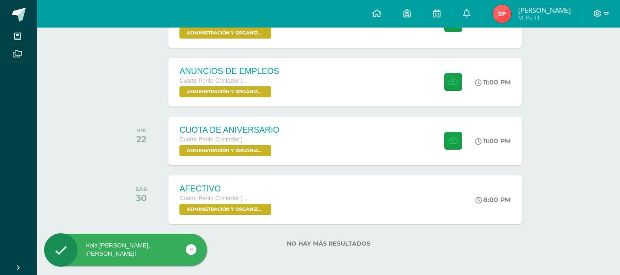
scroll to position [184, 0]
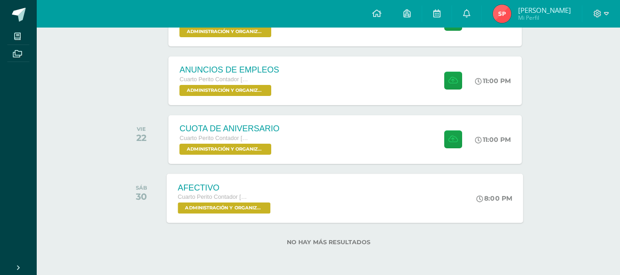
click at [220, 177] on div "AFECTIVO Cuarto Perito Contador Sábado ADMINISTRACIÓN Y ORGANIZACIÓN DE OFICINA…" at bounding box center [225, 198] width 117 height 49
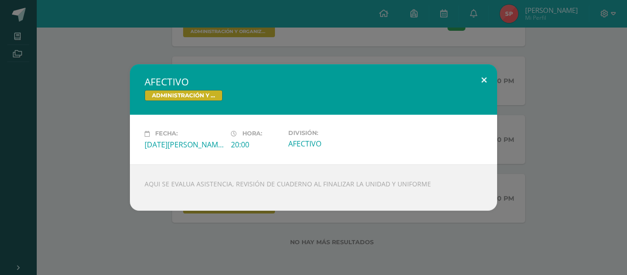
click at [484, 78] on button at bounding box center [484, 79] width 26 height 31
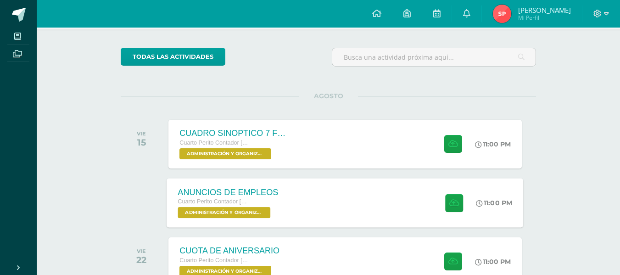
scroll to position [0, 0]
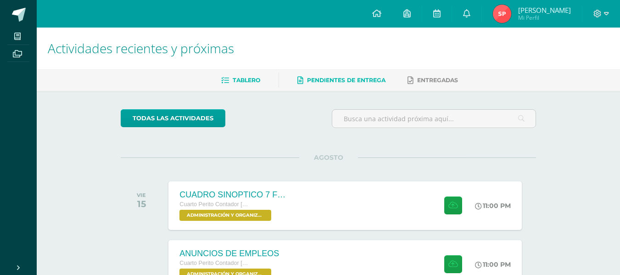
click at [347, 81] on span "Pendientes de entrega" at bounding box center [346, 80] width 79 height 7
click at [440, 83] on span "Entregadas" at bounding box center [437, 80] width 41 height 7
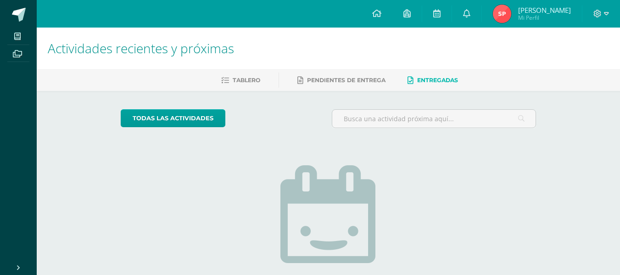
click at [512, 12] on img at bounding box center [502, 14] width 18 height 18
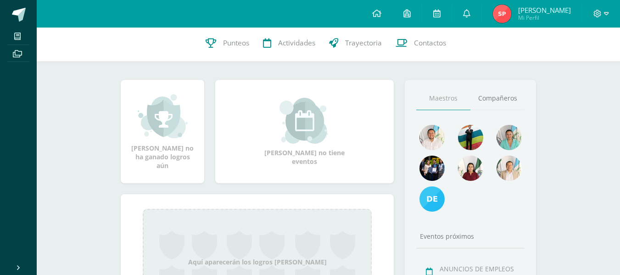
scroll to position [75, 0]
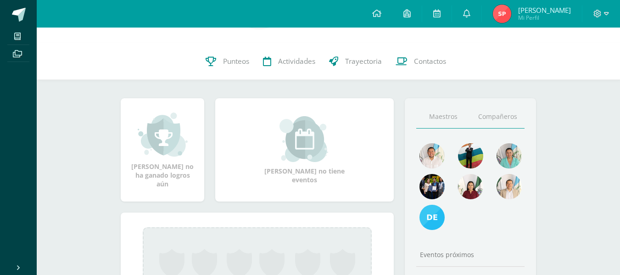
click at [501, 115] on link "Compañeros" at bounding box center [498, 116] width 54 height 23
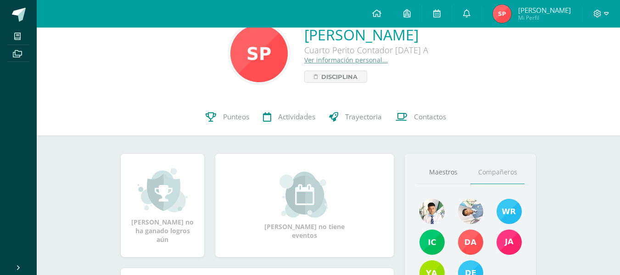
scroll to position [0, 0]
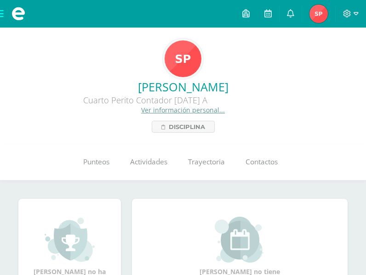
click at [333, 119] on div "Sandy Giseyda Piril Alvarado Cuarto Perito Contador Sábado A Ver información pe…" at bounding box center [182, 106] width 351 height 54
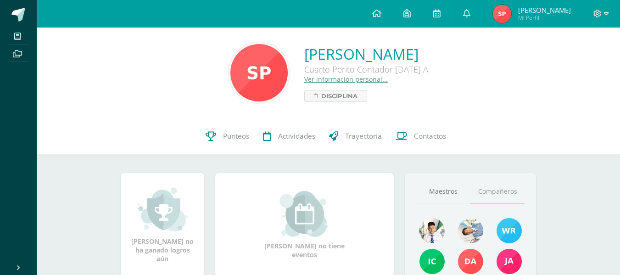
click at [239, 79] on img at bounding box center [259, 72] width 57 height 57
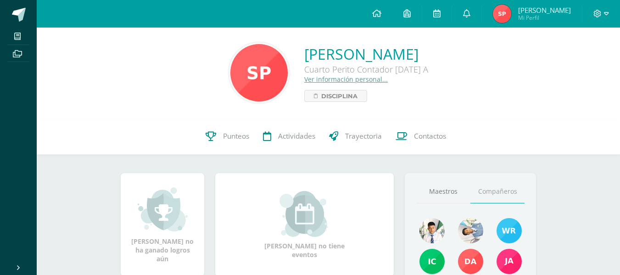
drag, startPoint x: 239, startPoint y: 79, endPoint x: 184, endPoint y: 196, distance: 128.6
click at [184, 196] on img at bounding box center [163, 209] width 50 height 46
click at [186, 206] on img at bounding box center [163, 209] width 50 height 46
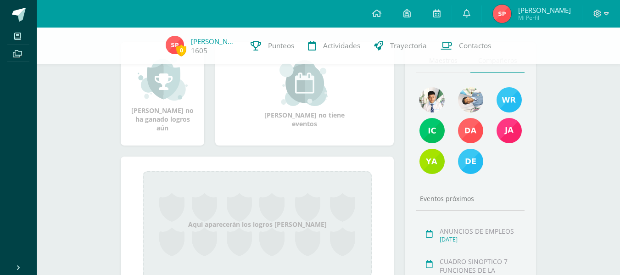
scroll to position [129, 0]
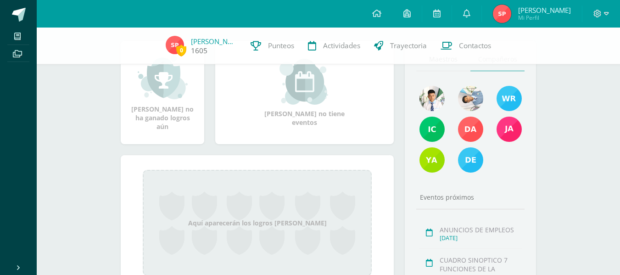
click at [186, 47] on span "0" at bounding box center [181, 50] width 10 height 11
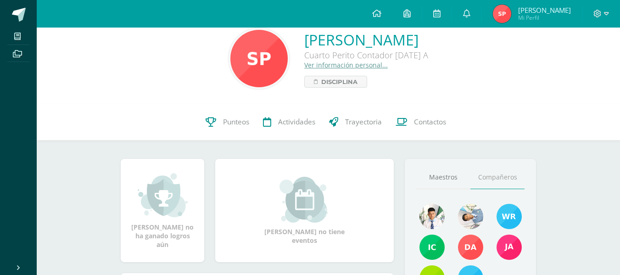
scroll to position [0, 0]
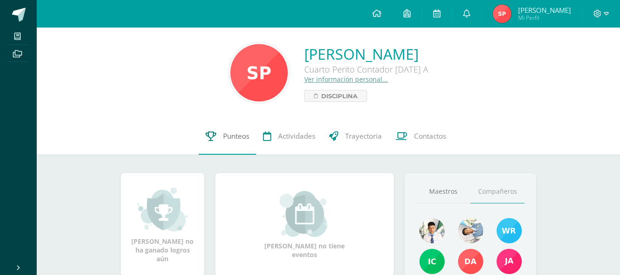
click at [236, 138] on span "Punteos" at bounding box center [236, 136] width 26 height 10
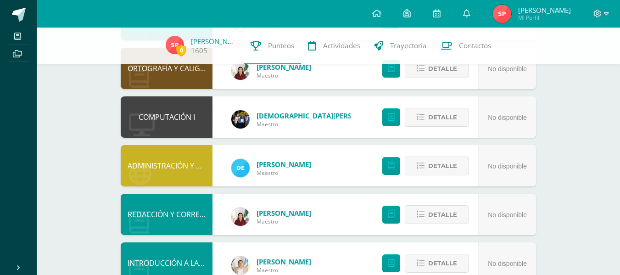
scroll to position [319, 0]
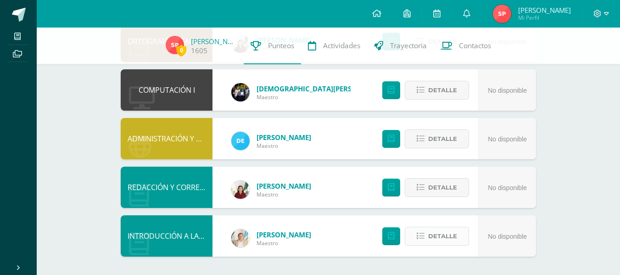
click at [426, 236] on button "Detalle" at bounding box center [437, 236] width 64 height 19
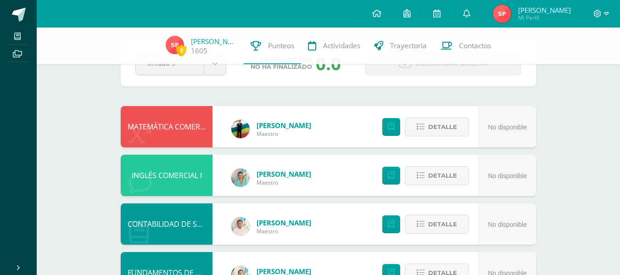
scroll to position [0, 0]
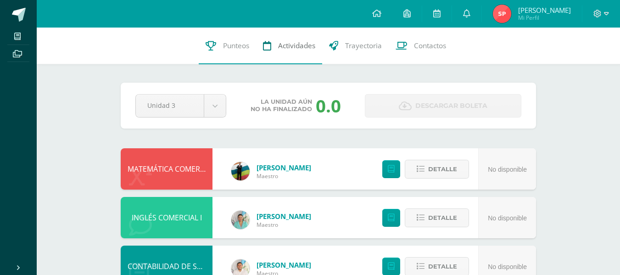
click at [297, 51] on link "Actividades" at bounding box center [289, 46] width 66 height 37
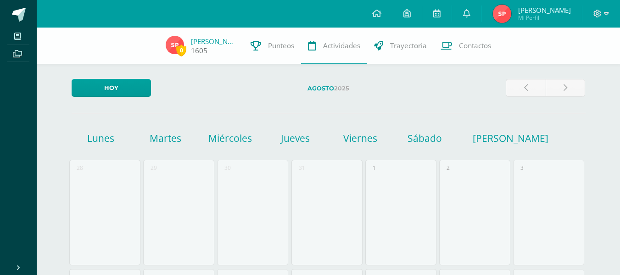
click at [236, 45] on span "0 Sandy Piril 1605" at bounding box center [201, 46] width 85 height 21
click at [251, 45] on icon at bounding box center [256, 46] width 11 height 10
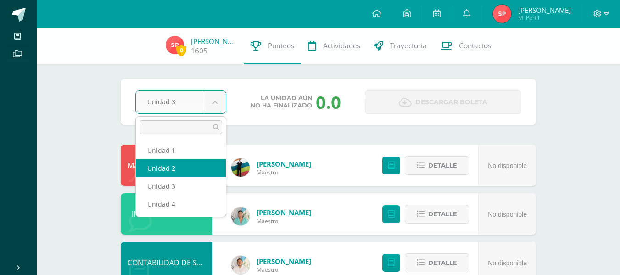
select select "Unidad 2"
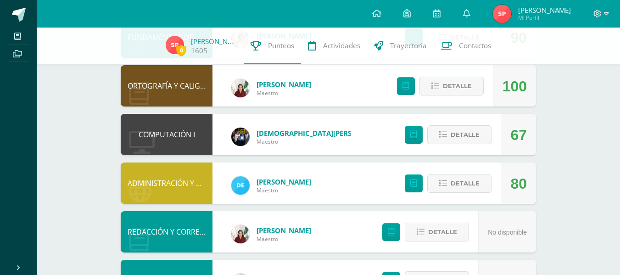
scroll to position [276, 0]
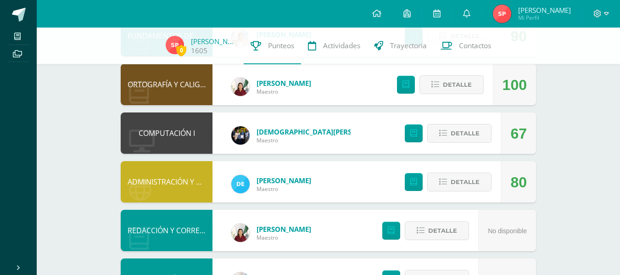
click at [252, 92] on div "Kimberly Maestro" at bounding box center [271, 86] width 98 height 41
click at [240, 86] on img at bounding box center [240, 87] width 18 height 18
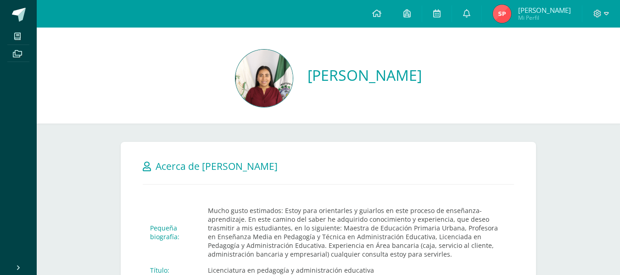
click at [406, 83] on link "[PERSON_NAME]" at bounding box center [365, 75] width 114 height 20
click at [379, 18] on span at bounding box center [376, 14] width 9 height 10
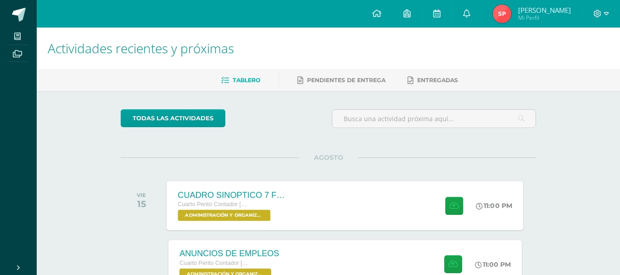
click at [320, 193] on div "CUADRO SINOPTICO 7 FUNCIONES DE LA ADMON Cuarto Perito Contador [DATE] ADMINIST…" at bounding box center [345, 205] width 357 height 49
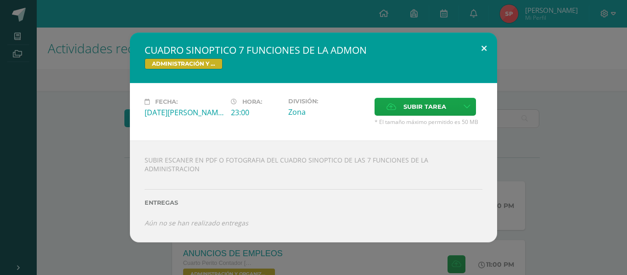
click at [482, 48] on button at bounding box center [484, 48] width 26 height 31
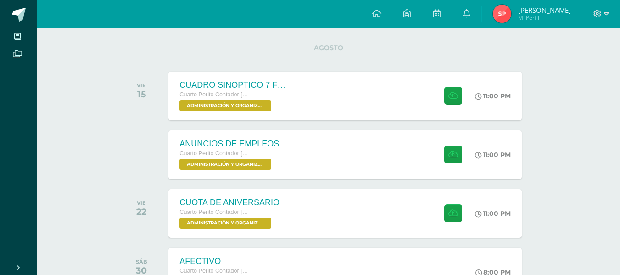
scroll to position [184, 0]
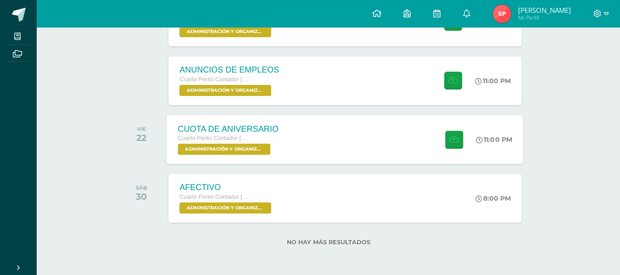
click at [272, 133] on div "CUOTA DE ANIVERSARIO" at bounding box center [228, 129] width 101 height 10
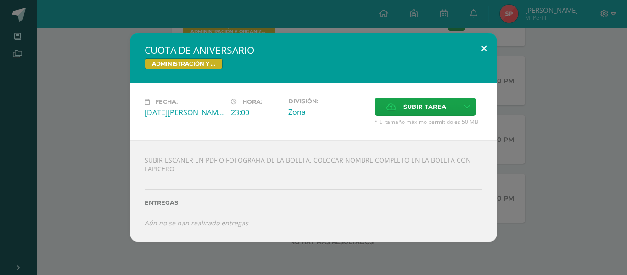
click at [483, 50] on button at bounding box center [484, 48] width 26 height 31
